Goal: Task Accomplishment & Management: Manage account settings

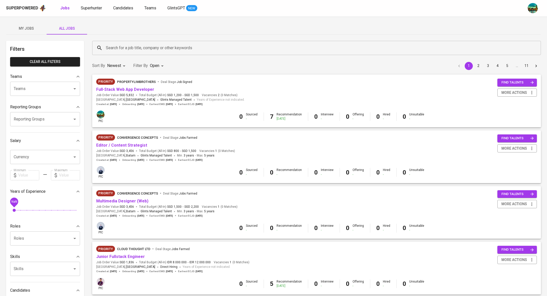
click at [125, 46] on input "Search for a job title, company or other keywords" at bounding box center [318, 48] width 427 height 10
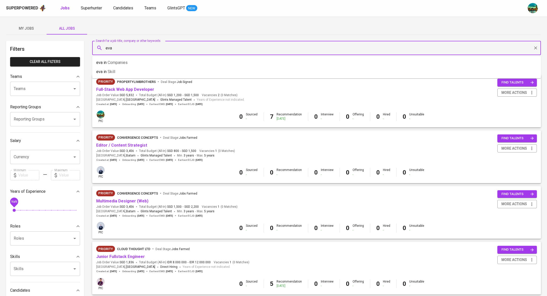
type input "eva"
click at [164, 15] on div "Superpowered Jobs Superhunter Candidates Teams GlintsGPT NEW" at bounding box center [273, 8] width 547 height 16
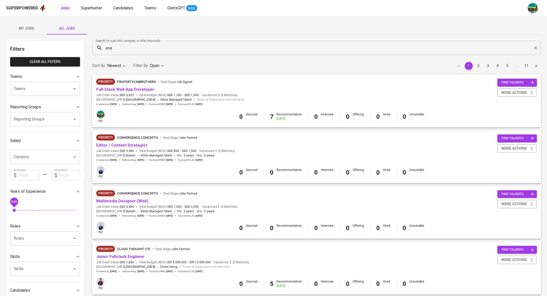
click at [42, 117] on input "Reporting Groups" at bounding box center [37, 119] width 51 height 10
click at [60, 94] on div "Teams" at bounding box center [45, 89] width 70 height 14
type input "eva"
click at [45, 155] on input "Currency" at bounding box center [37, 157] width 51 height 10
click at [49, 105] on div "Reporting Groups" at bounding box center [41, 107] width 63 height 6
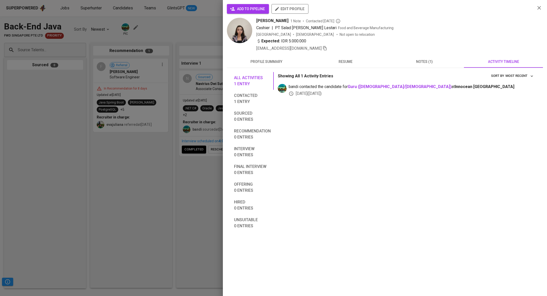
click at [145, 170] on div at bounding box center [273, 148] width 547 height 296
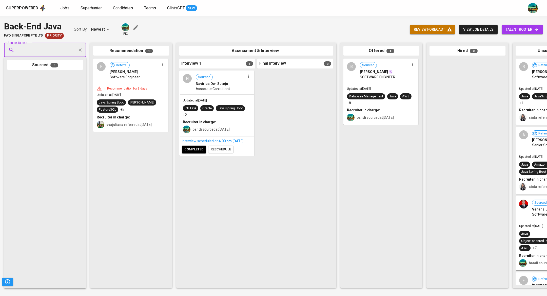
paste input "[EMAIL_ADDRESS][DOMAIN_NAME]"
type input "[EMAIL_ADDRESS][DOMAIN_NAME]"
click at [52, 67] on div "Java Developer" at bounding box center [45, 69] width 48 height 5
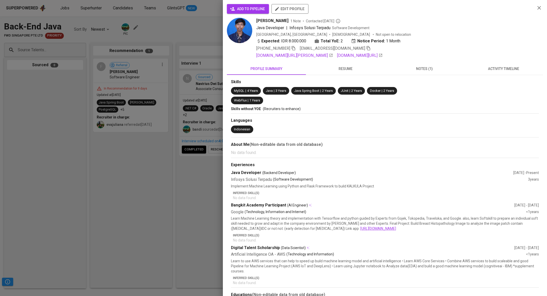
click at [502, 60] on div "add to pipeline edit profile [PERSON_NAME] 1 Note Contacted [DATE] Java Develop…" at bounding box center [385, 168] width 316 height 329
click at [437, 66] on span "notes (1)" at bounding box center [424, 69] width 73 height 6
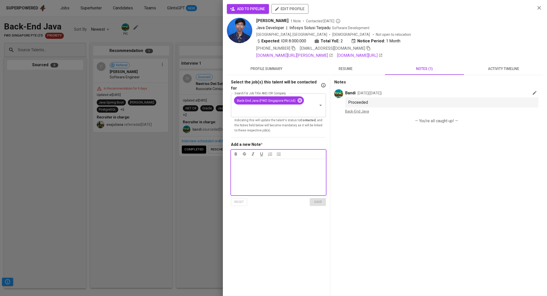
click at [507, 73] on button "activity timeline" at bounding box center [503, 69] width 79 height 12
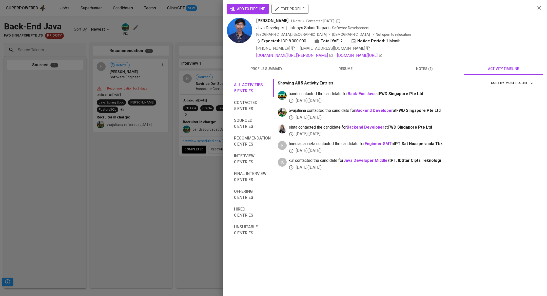
click at [79, 183] on div at bounding box center [273, 148] width 547 height 296
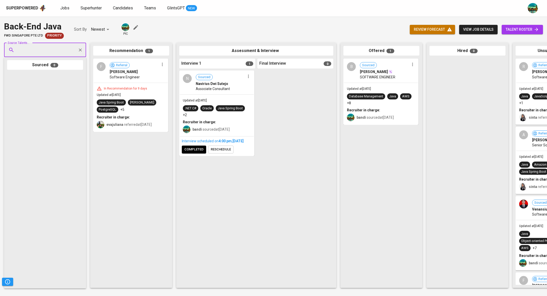
click at [518, 30] on span "talent roster" at bounding box center [522, 29] width 33 height 6
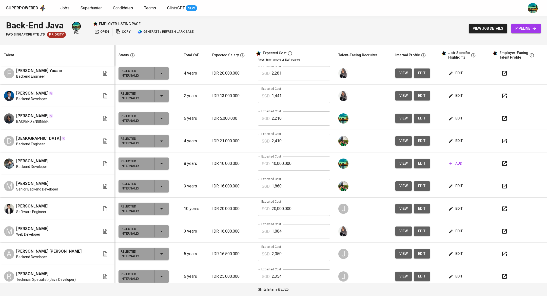
scroll to position [143, 0]
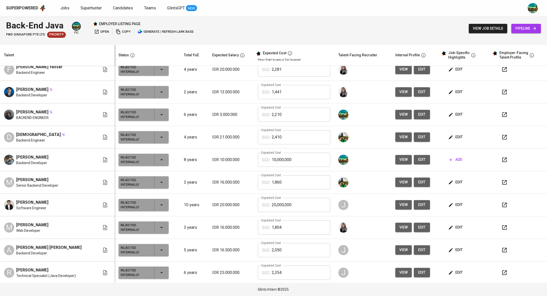
click at [32, 201] on span "[PERSON_NAME]" at bounding box center [32, 202] width 32 height 6
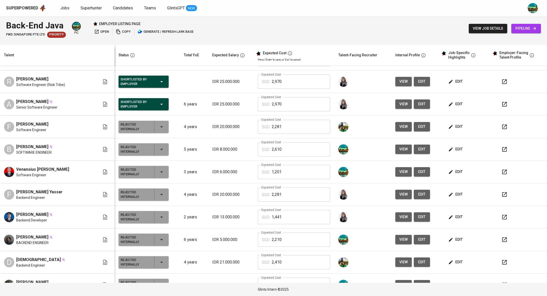
scroll to position [0, 0]
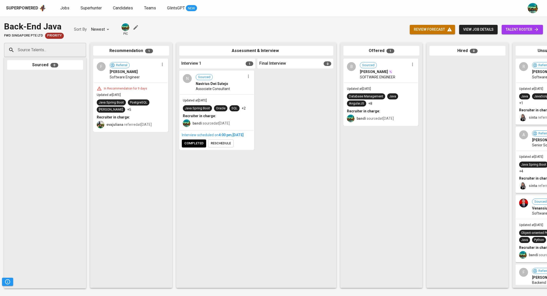
click at [60, 46] on input "Source Talents..." at bounding box center [42, 50] width 53 height 10
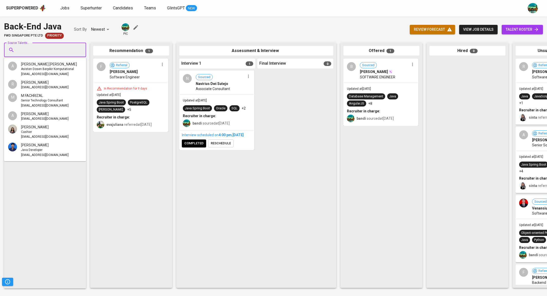
paste input "[PERSON_NAME][EMAIL_ADDRESS][DOMAIN_NAME]"
type input "[PERSON_NAME][EMAIL_ADDRESS][DOMAIN_NAME]"
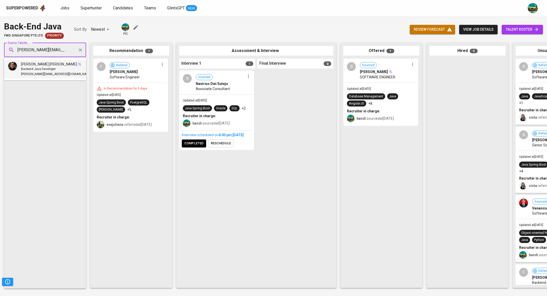
click at [50, 69] on span "Backend Java Developer" at bounding box center [38, 69] width 35 height 5
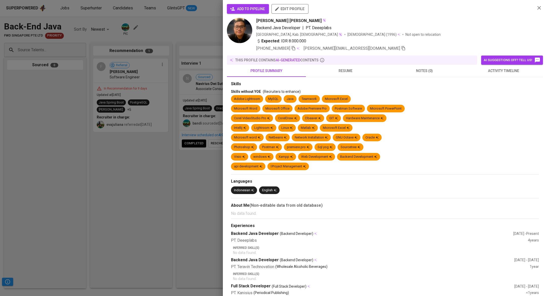
click at [485, 76] on button "activity timeline" at bounding box center [503, 71] width 79 height 12
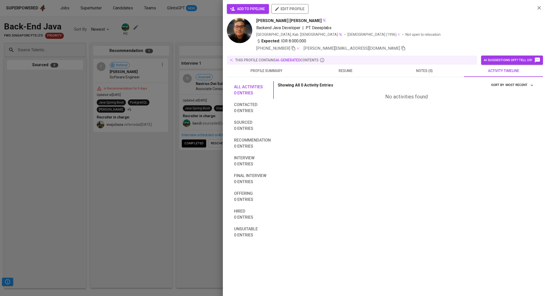
click at [418, 72] on span "notes (0)" at bounding box center [424, 71] width 73 height 6
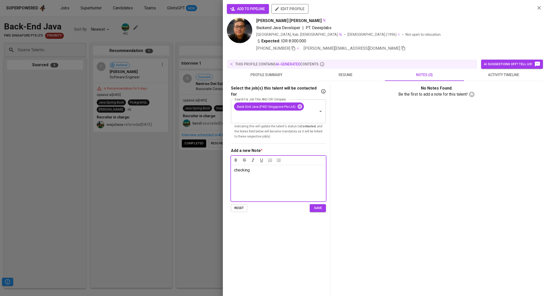
click at [316, 205] on span "save" at bounding box center [318, 208] width 11 height 6
